Goal: Check status: Check status

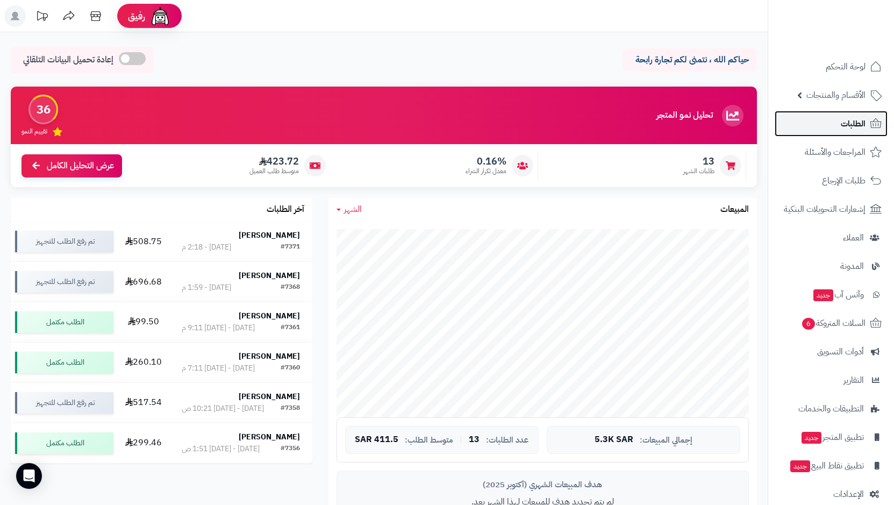
click at [860, 116] on span "الطلبات" at bounding box center [853, 123] width 25 height 15
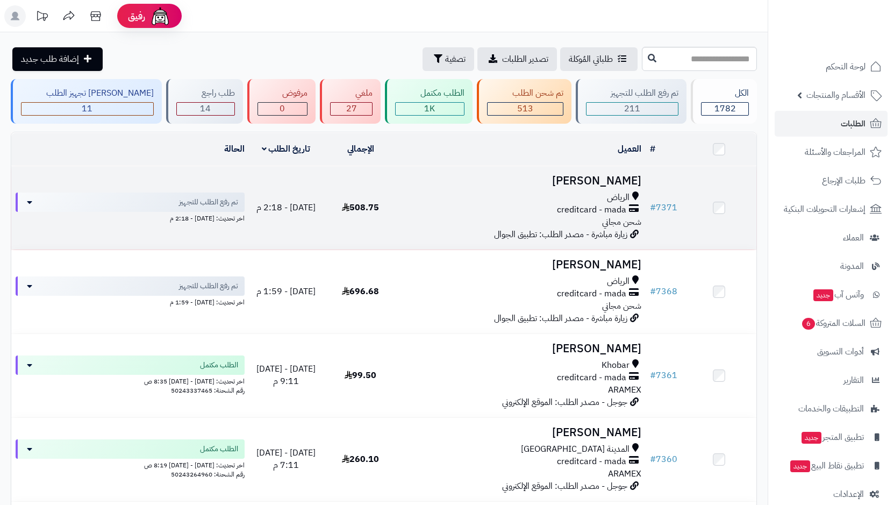
click at [600, 200] on div "الرياض" at bounding box center [522, 197] width 240 height 12
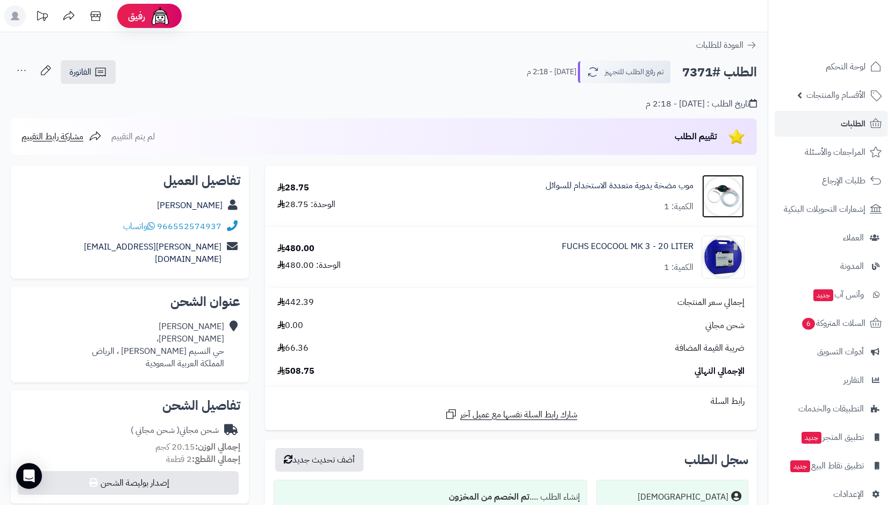
click at [732, 194] on img at bounding box center [723, 196] width 42 height 43
click at [501, 90] on div "تاريخ الطلب : اليوم - 2:18 م" at bounding box center [384, 97] width 746 height 25
